Goal: Task Accomplishment & Management: Manage account settings

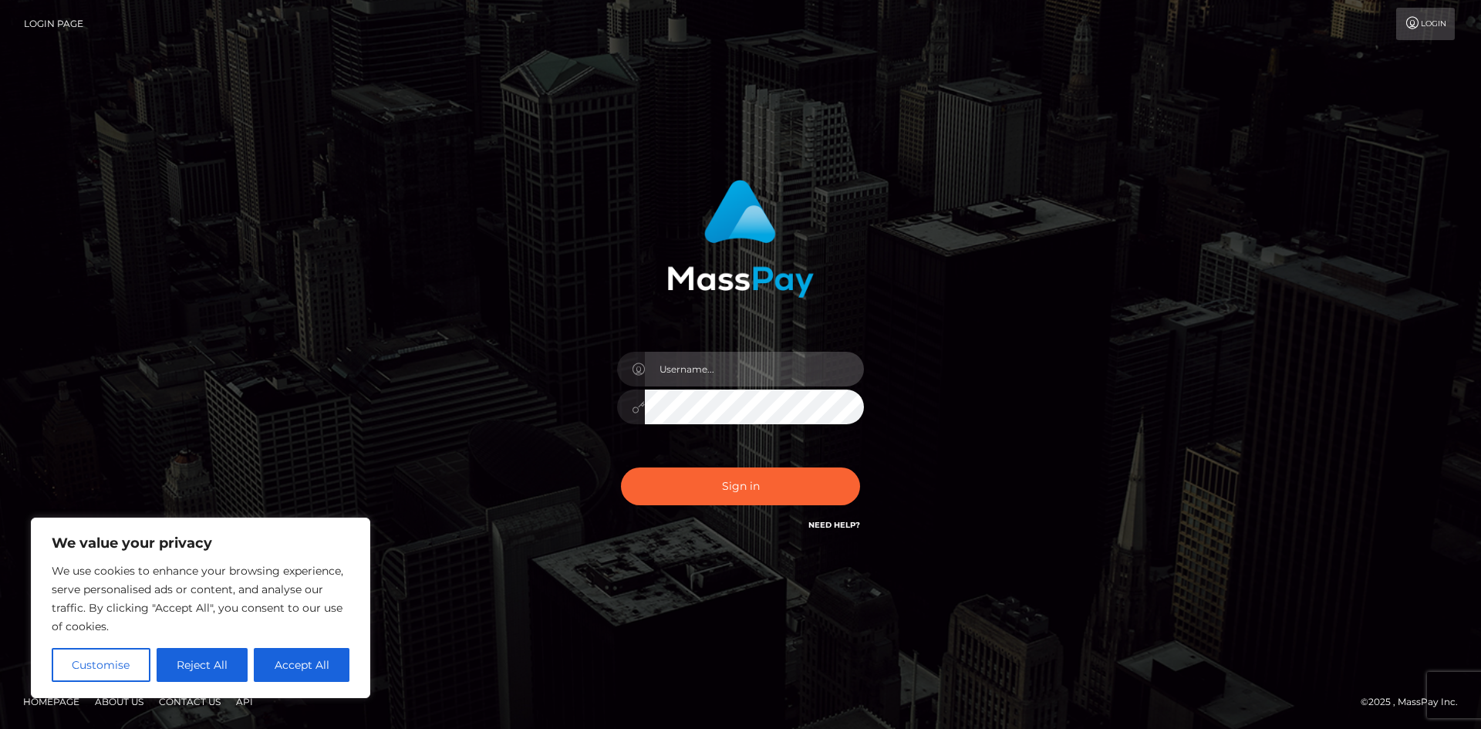
click at [760, 369] on input "text" at bounding box center [754, 369] width 219 height 35
click at [699, 359] on input "text" at bounding box center [754, 369] width 219 height 35
type input "[EMAIL_ADDRESS][DOMAIN_NAME]"
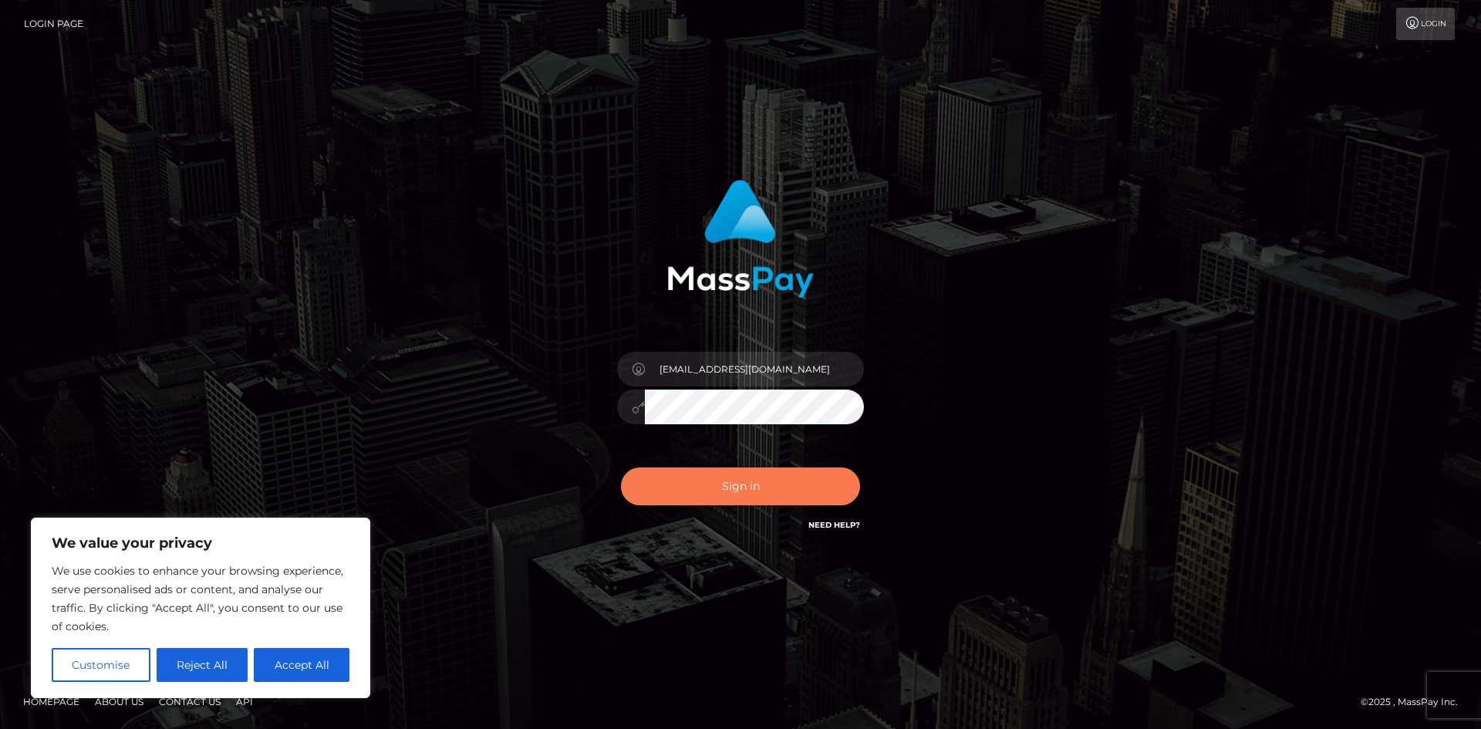
click at [736, 489] on button "Sign in" at bounding box center [740, 486] width 239 height 38
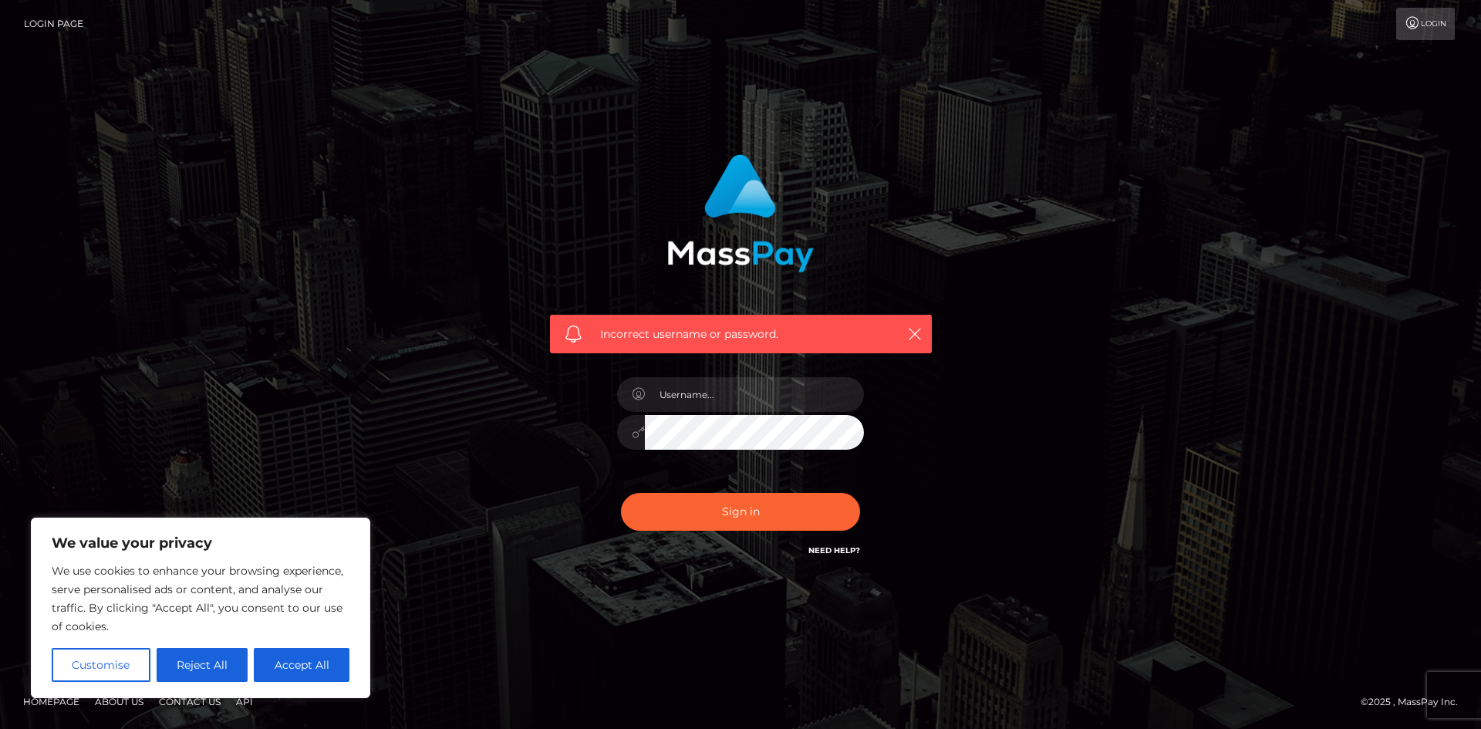
click at [316, 665] on button "Accept All" at bounding box center [302, 665] width 96 height 34
checkbox input "true"
